Goal: Task Accomplishment & Management: Use online tool/utility

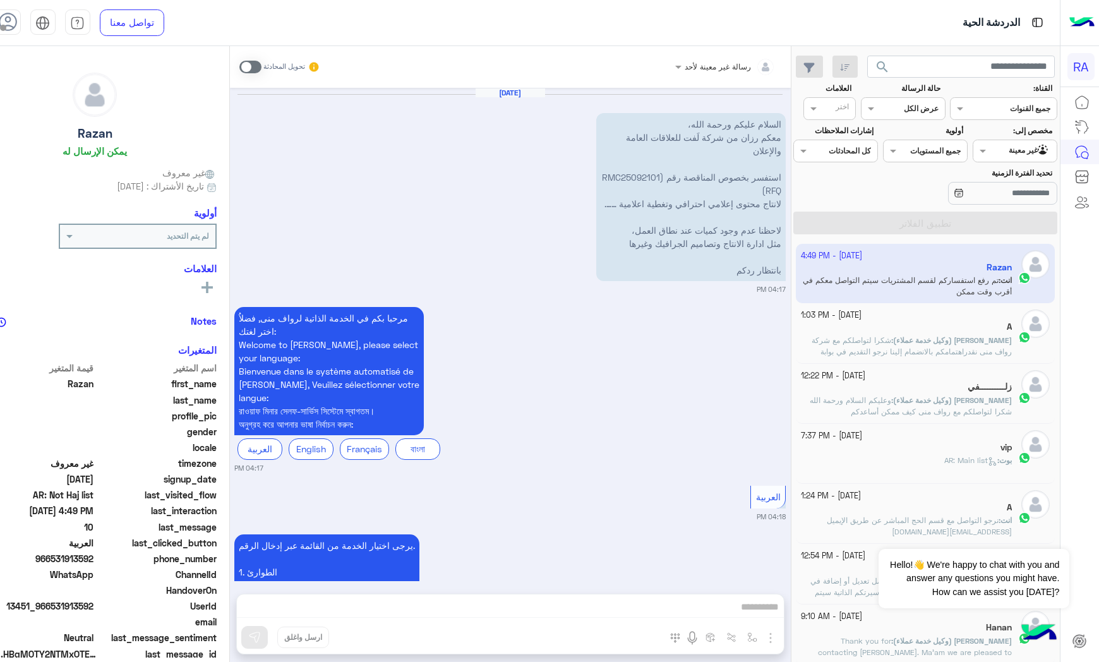
scroll to position [1400, 0]
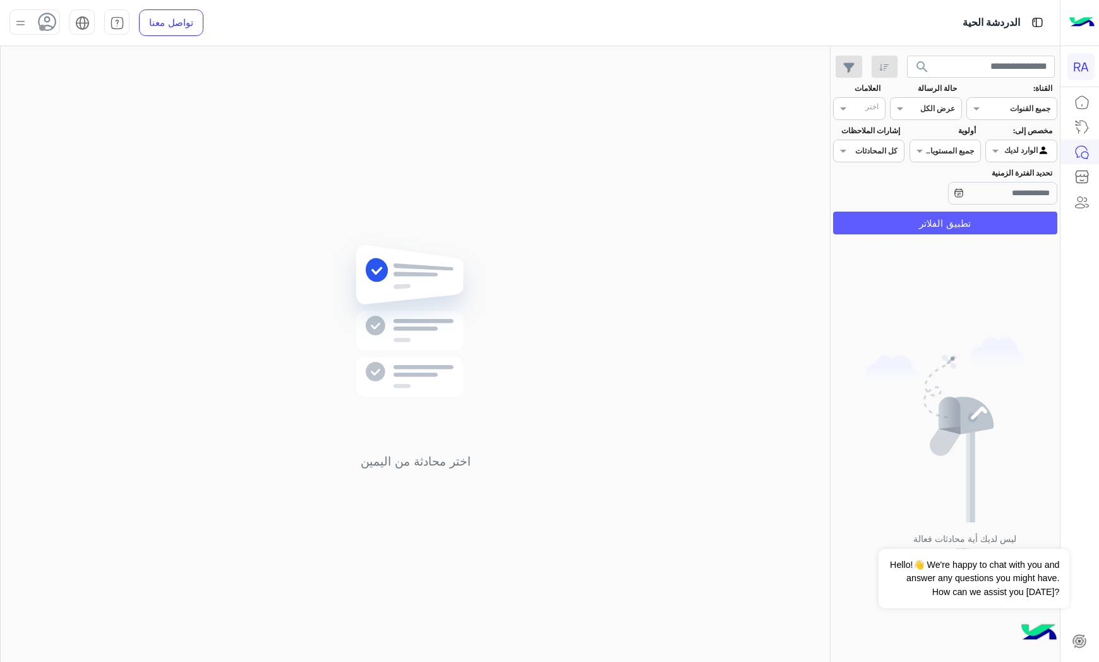
click at [999, 228] on button "تطبيق الفلاتر" at bounding box center [945, 223] width 224 height 23
click at [1033, 156] on div "الوارد لديك" at bounding box center [1027, 151] width 46 height 13
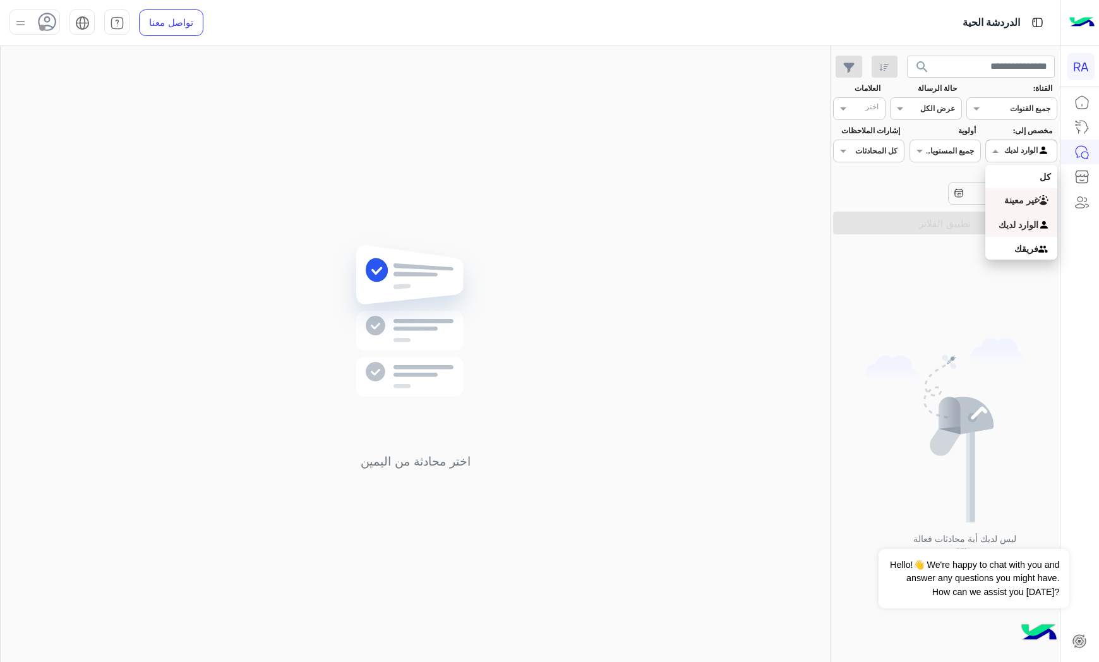
click at [1027, 205] on b "غير معينة" at bounding box center [1021, 199] width 34 height 11
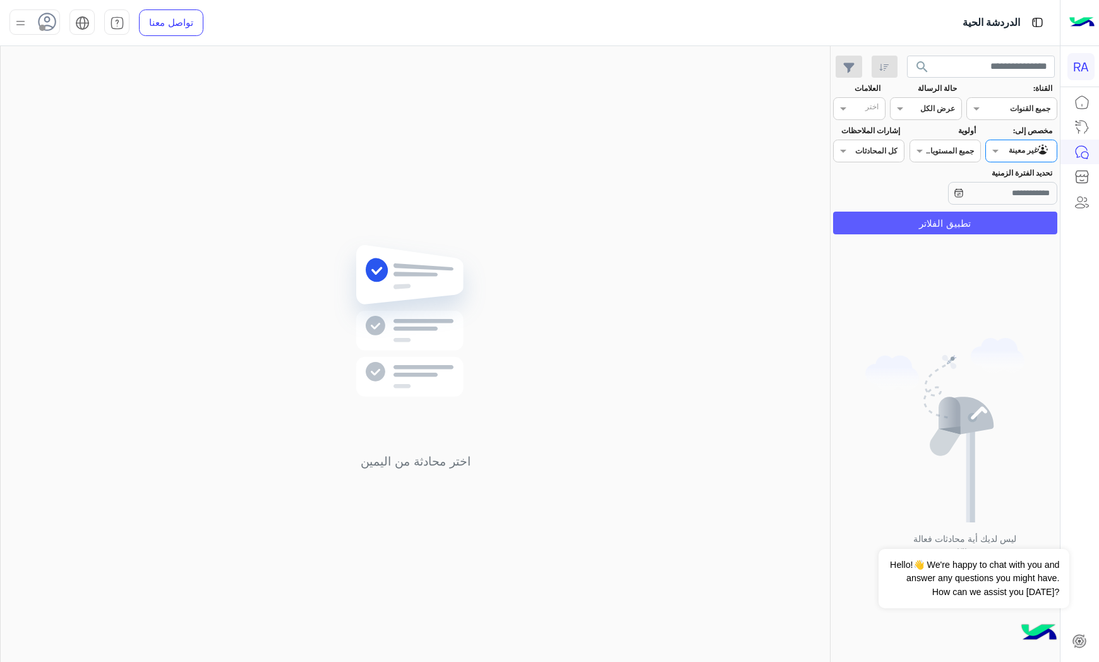
click at [1030, 223] on button "تطبيق الفلاتر" at bounding box center [945, 223] width 224 height 23
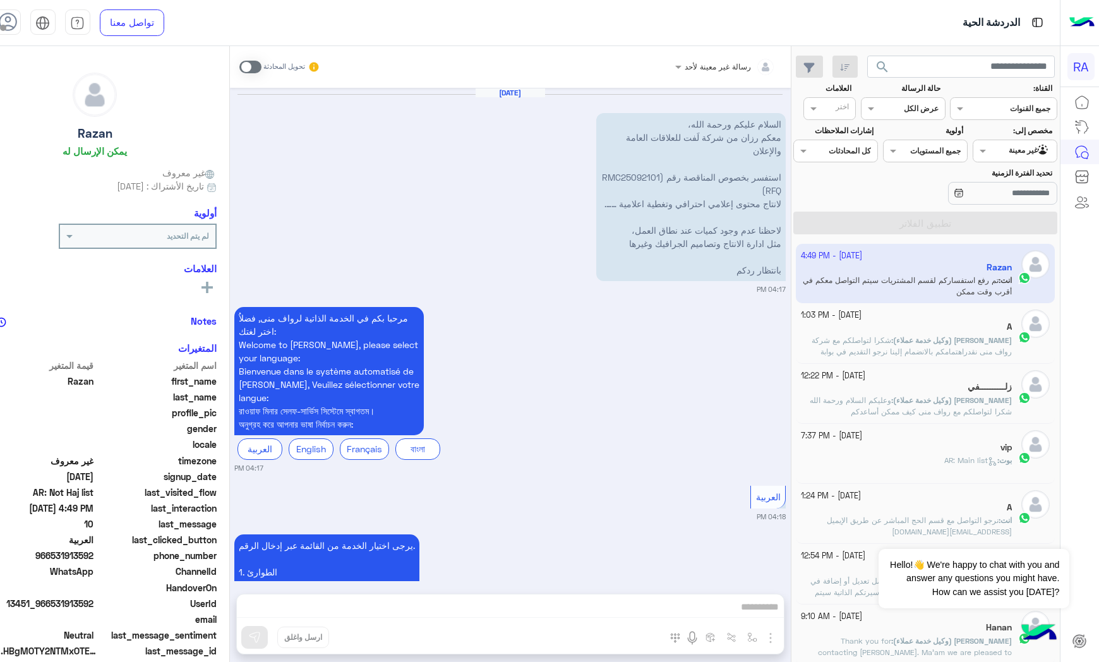
scroll to position [1400, 0]
